Goal: Task Accomplishment & Management: Manage account settings

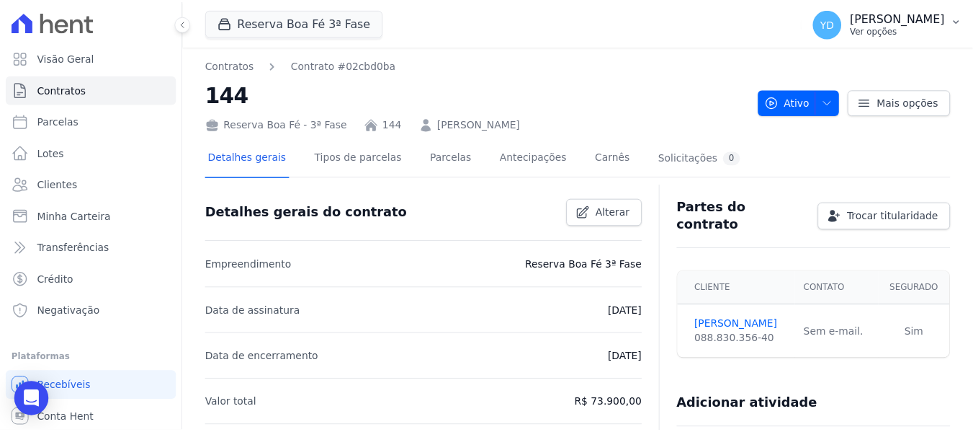
scroll to position [679, 0]
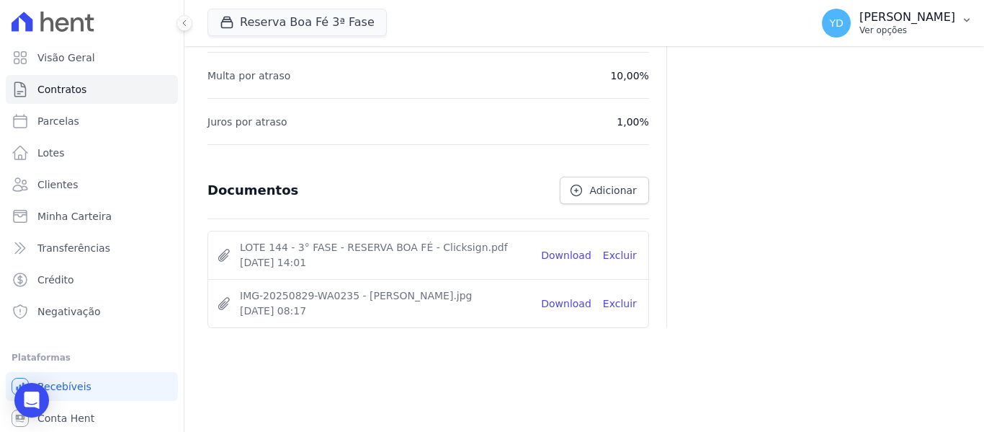
click at [950, 21] on p "[PERSON_NAME]" at bounding box center [907, 17] width 96 height 14
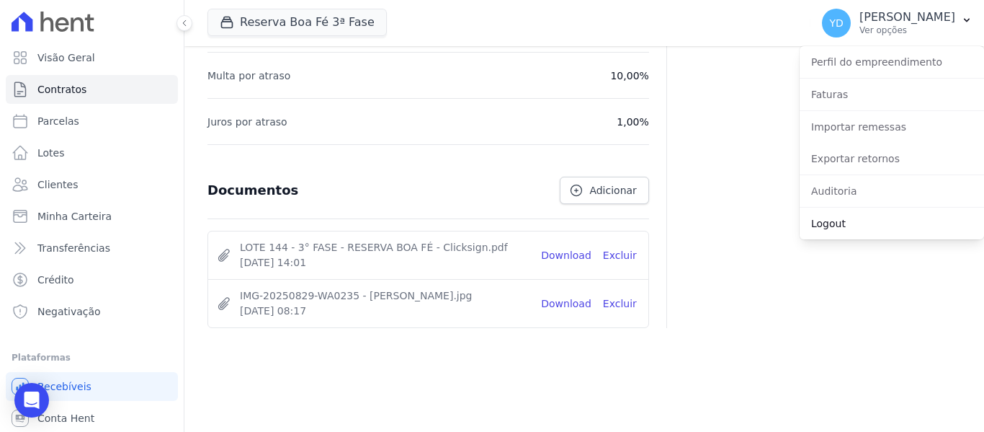
click at [837, 224] on link "Logout" at bounding box center [892, 223] width 184 height 26
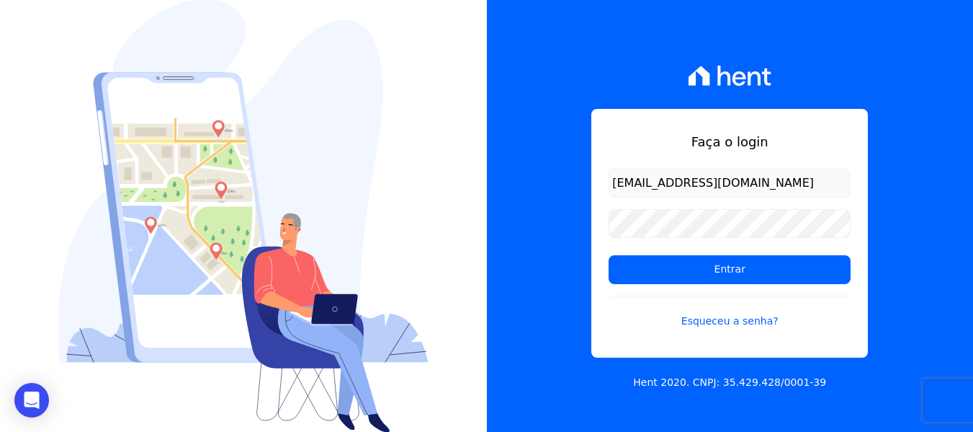
drag, startPoint x: 759, startPoint y: 187, endPoint x: 537, endPoint y: 187, distance: 221.9
click at [537, 187] on div "Faça o login [EMAIL_ADDRESS][DOMAIN_NAME] Entrar Esqueceu a senha? Hent 2020. C…" at bounding box center [730, 216] width 487 height 432
type input "[EMAIL_ADDRESS][DOMAIN_NAME]"
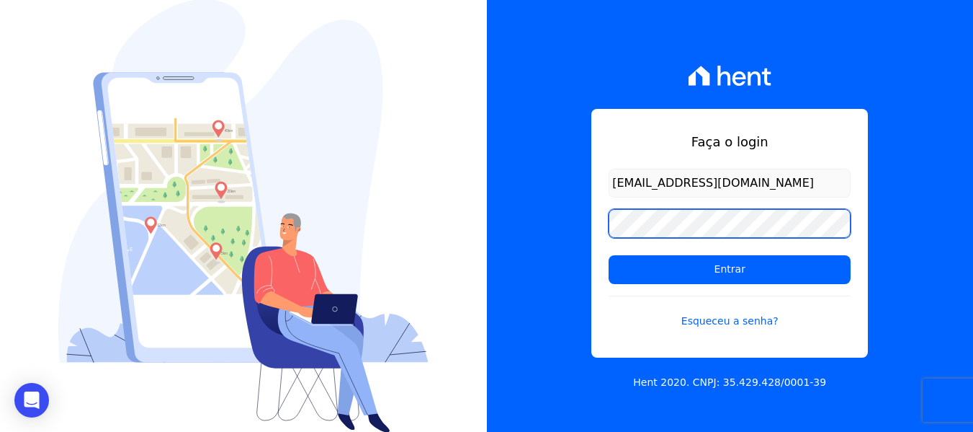
click at [565, 228] on div "Faça o login [EMAIL_ADDRESS][DOMAIN_NAME] Entrar Esqueceu a senha? Hent 2020. C…" at bounding box center [730, 216] width 487 height 432
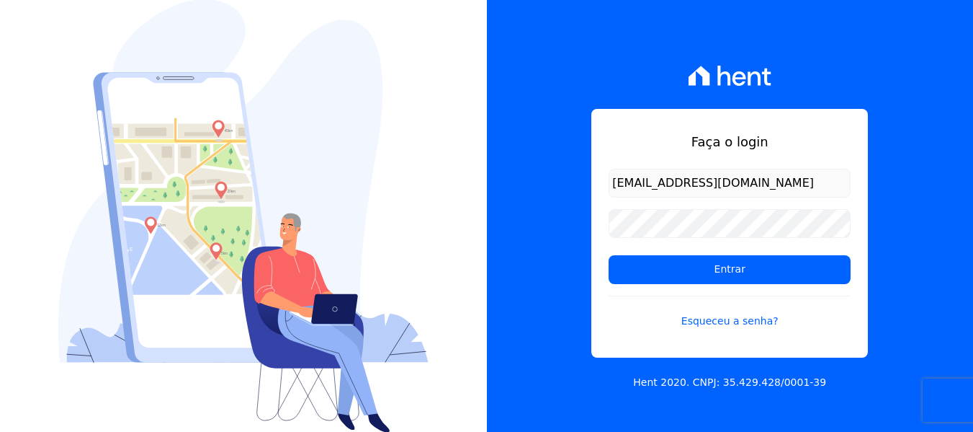
drag, startPoint x: 750, startPoint y: 183, endPoint x: 545, endPoint y: 186, distance: 204.6
click at [545, 186] on div "Faça o login [EMAIL_ADDRESS][DOMAIN_NAME] Entrar Esqueceu a senha? Hent 2020. C…" at bounding box center [730, 216] width 487 height 432
drag, startPoint x: 707, startPoint y: 184, endPoint x: 538, endPoint y: 181, distance: 169.3
click at [538, 181] on div "Faça o login r Entrar Esqueceu a senha? Hent 2020. CNPJ: 35.429.428/0001-39" at bounding box center [730, 216] width 487 height 432
type input "[EMAIL_ADDRESS][DOMAIN_NAME]"
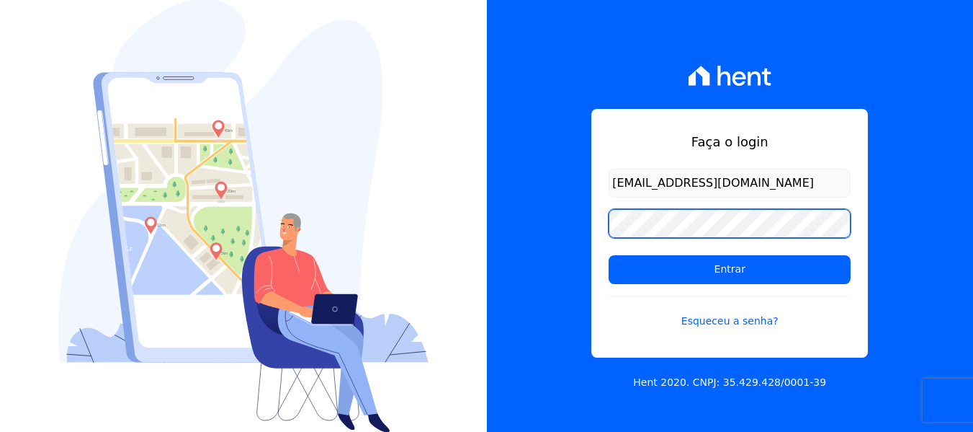
click at [584, 222] on div "Faça o login [EMAIL_ADDRESS][DOMAIN_NAME] Entrar Esqueceu a senha? Hent 2020. C…" at bounding box center [730, 216] width 487 height 432
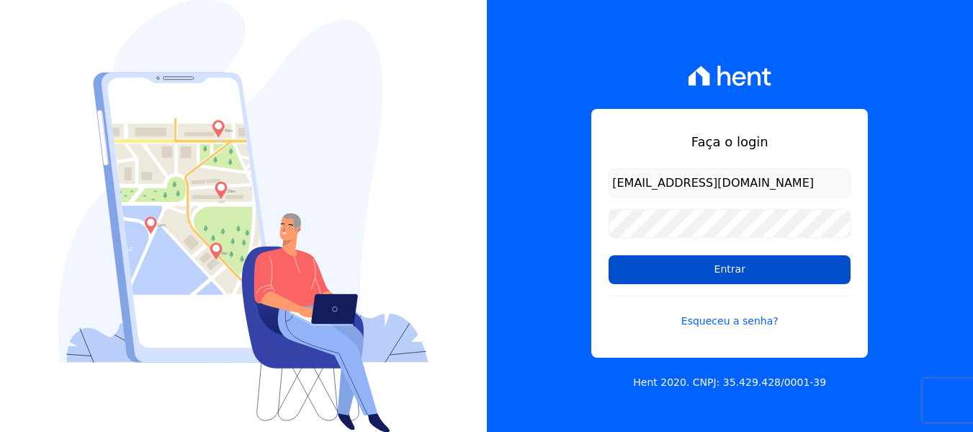
click at [648, 259] on input "Entrar" at bounding box center [730, 269] width 242 height 29
